Goal: Information Seeking & Learning: Learn about a topic

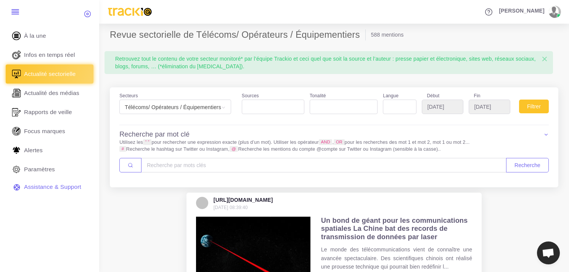
select select
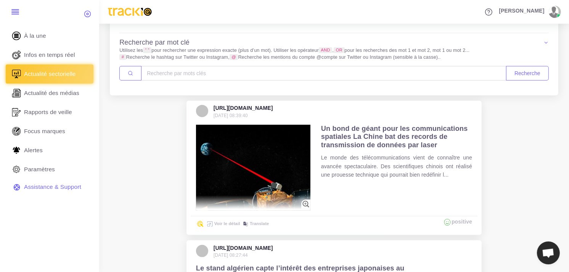
scroll to position [85, 0]
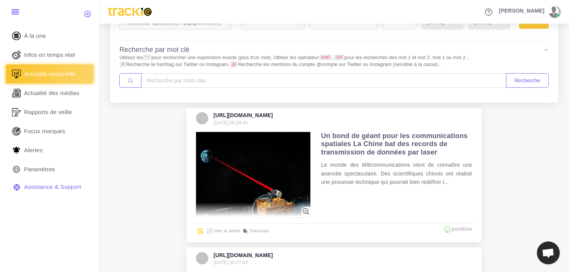
click at [292, 162] on img at bounding box center [253, 175] width 114 height 86
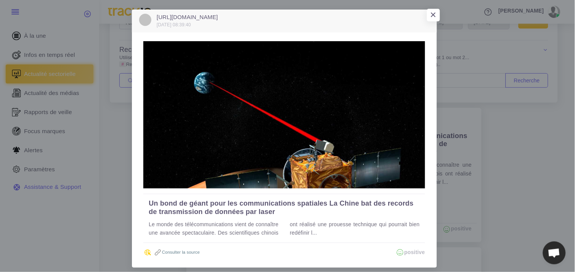
click at [173, 252] on link "Consulter la source" at bounding box center [177, 252] width 46 height 5
click at [429, 14] on span "×" at bounding box center [432, 17] width 6 height 12
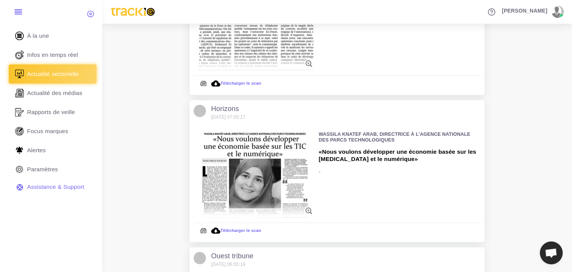
scroll to position [804, 0]
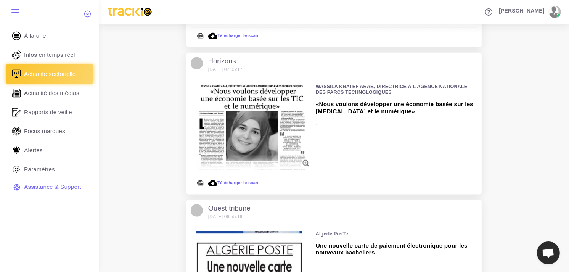
click at [248, 126] on img at bounding box center [253, 127] width 114 height 86
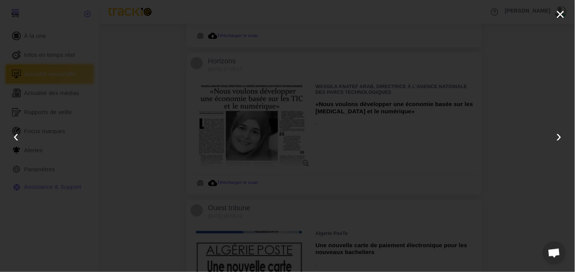
click at [538, 36] on div "× ‹ › 5 / 6" at bounding box center [287, 136] width 575 height 272
click at [564, 14] on button "×" at bounding box center [560, 14] width 17 height 17
click at [345, 122] on div "× ‹ › 5 / 6" at bounding box center [287, 136] width 575 height 272
click at [275, 117] on div "× ‹ › 5 / 6" at bounding box center [287, 136] width 575 height 272
click at [559, 13] on button "×" at bounding box center [560, 14] width 17 height 17
